Goal: Information Seeking & Learning: Check status

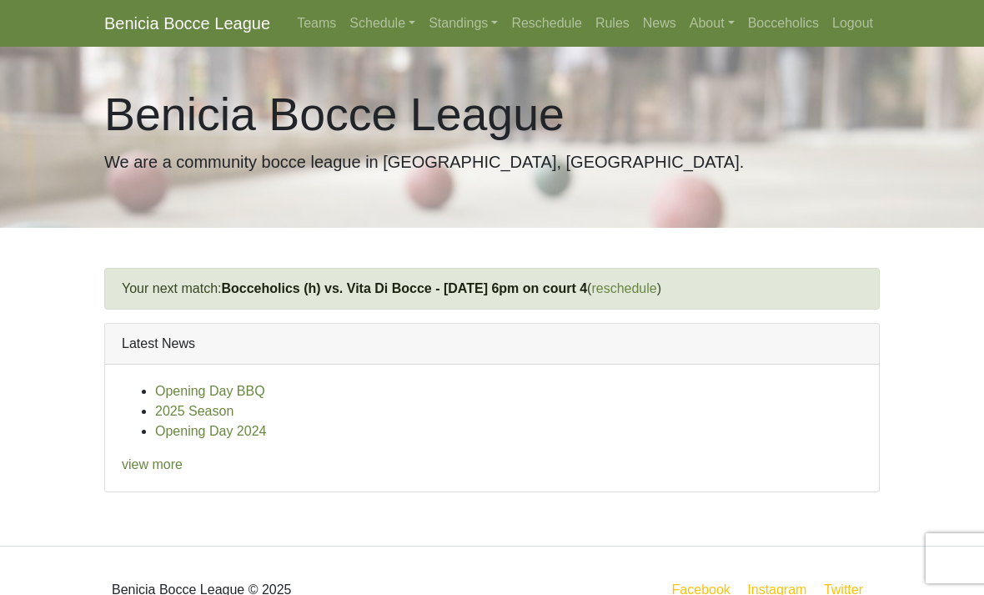
click at [774, 24] on link "Bocceholics" at bounding box center [784, 23] width 84 height 33
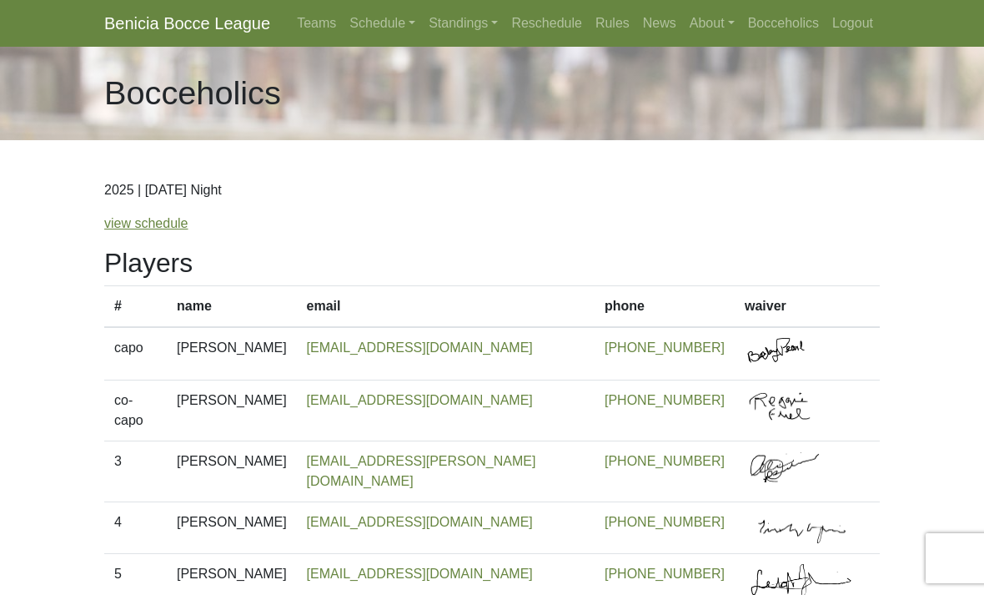
click at [384, 32] on link "Schedule" at bounding box center [382, 23] width 79 height 33
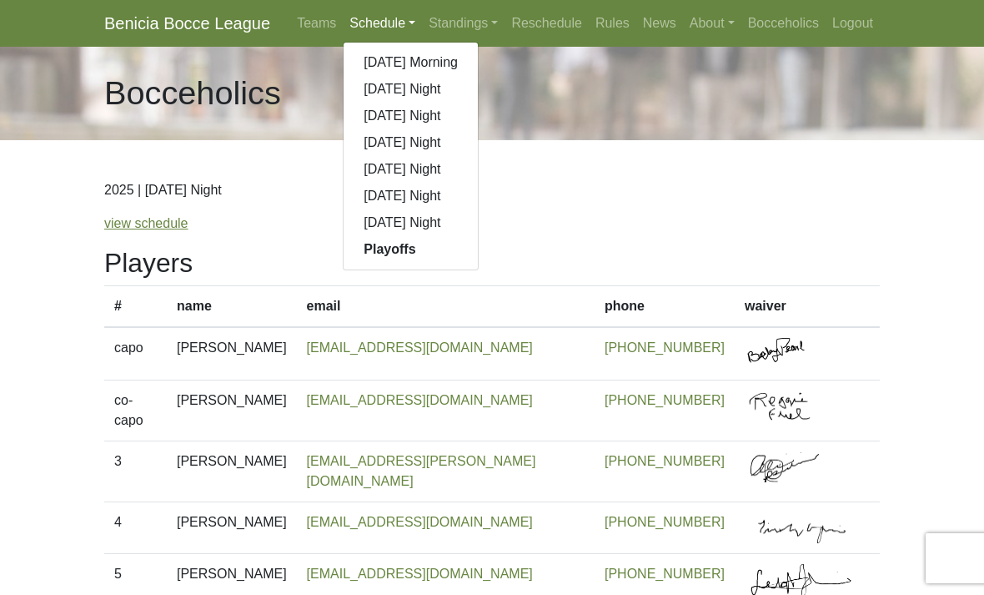
click at [436, 204] on link "[DATE] Night" at bounding box center [411, 196] width 134 height 27
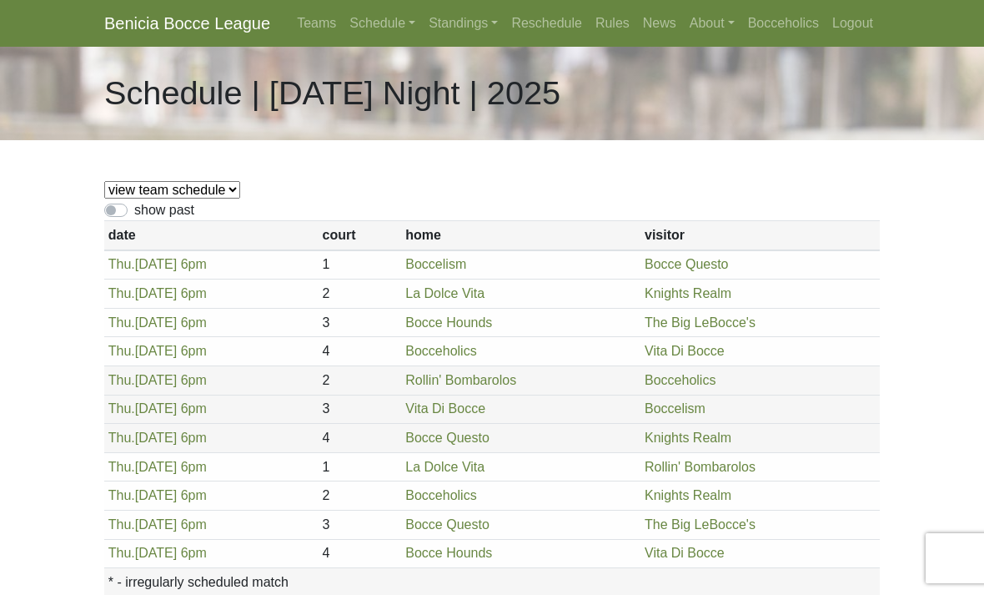
click at [470, 29] on link "Standings" at bounding box center [463, 23] width 83 height 33
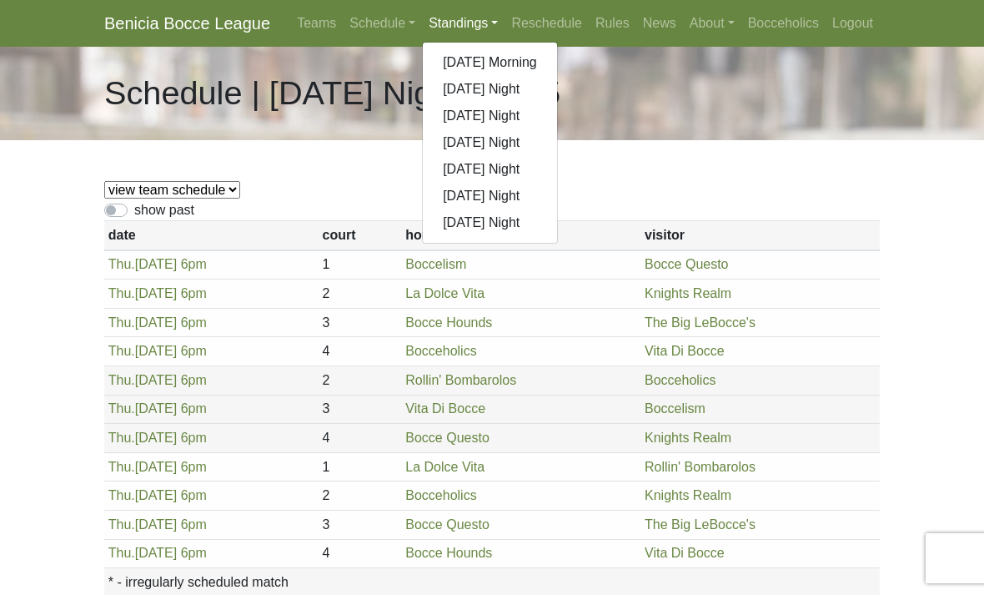
click at [518, 194] on link "[DATE] Night" at bounding box center [490, 196] width 134 height 27
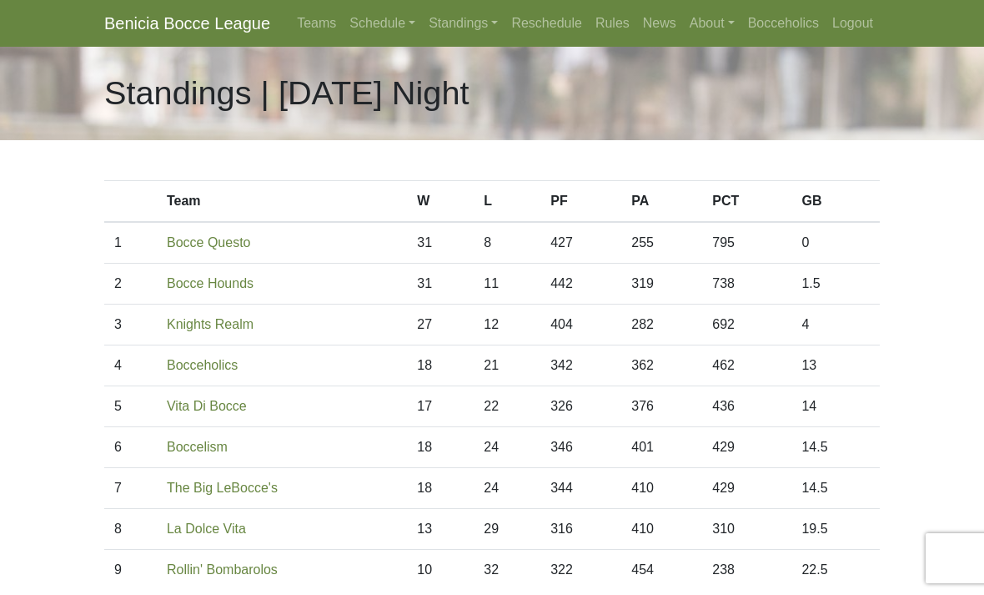
click at [389, 26] on link "Schedule" at bounding box center [382, 23] width 79 height 33
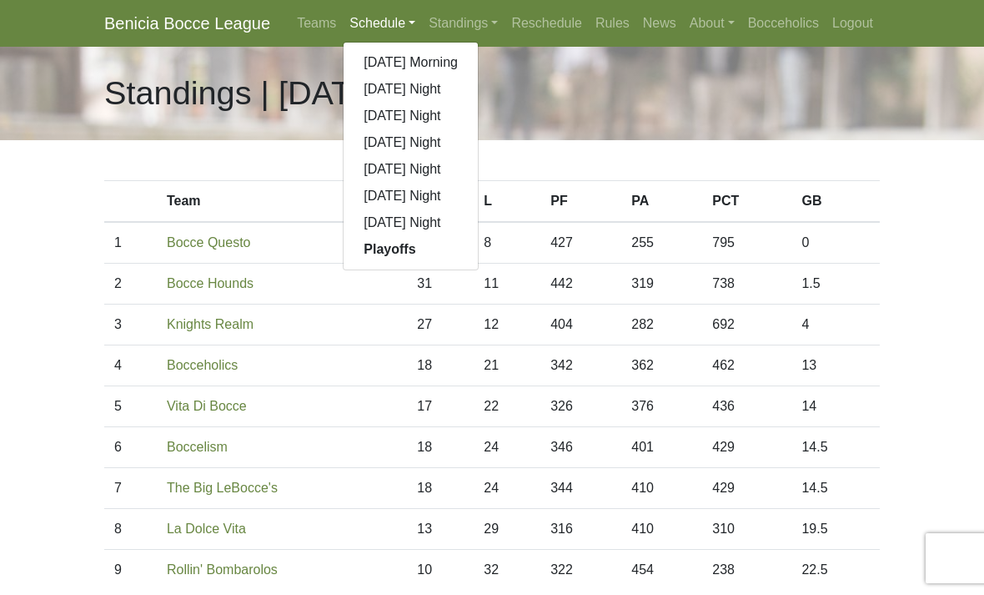
click at [432, 200] on link "[DATE] Night" at bounding box center [411, 196] width 134 height 27
